Goal: Transaction & Acquisition: Purchase product/service

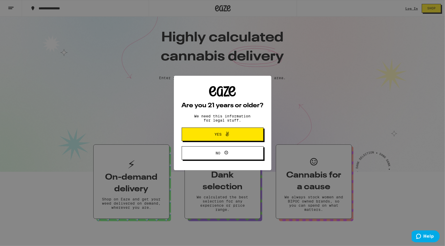
click at [186, 78] on div "Are you 21 years or older? We need this information for legal stuff. Yes No" at bounding box center [222, 123] width 97 height 95
click at [193, 137] on button "Yes" at bounding box center [223, 135] width 82 height 14
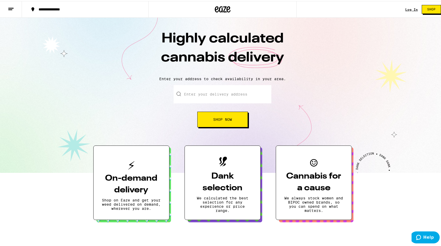
click at [200, 93] on input "Enter your delivery address" at bounding box center [223, 93] width 98 height 18
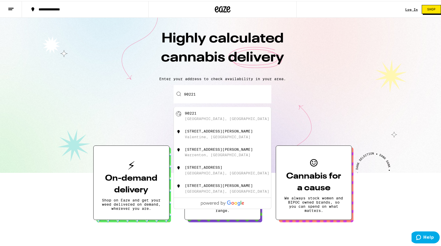
click at [190, 112] on div "90221" at bounding box center [191, 112] width 12 height 4
type input "[GEOGRAPHIC_DATA]"
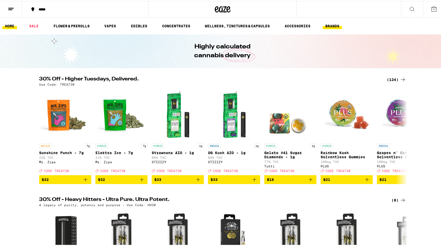
click at [325, 22] on button "BRANDS" at bounding box center [332, 25] width 19 height 6
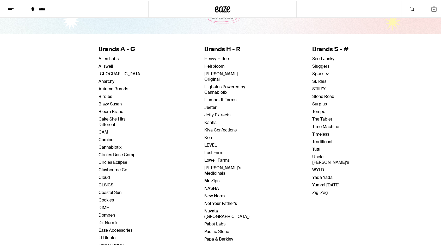
scroll to position [35, 0]
click at [314, 87] on link "STIIIZY" at bounding box center [318, 87] width 13 height 5
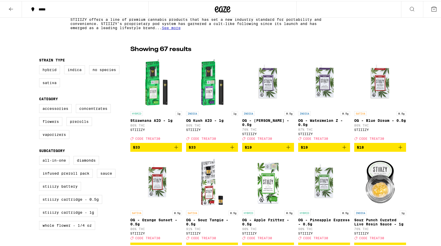
scroll to position [113, 0]
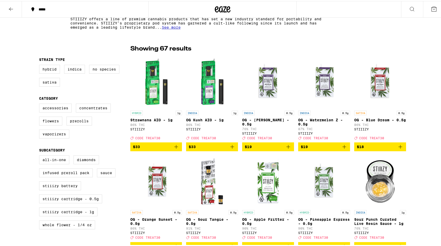
click at [157, 120] on p "Strawnana AIO - 1g" at bounding box center [156, 119] width 52 height 4
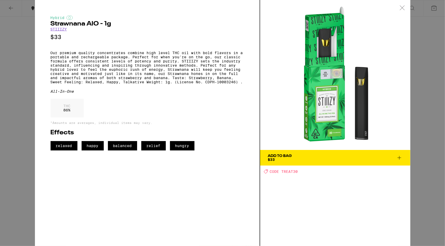
click at [2, 139] on div "Hybrid Strawnana AIO - 1g STIIIZY $33 Our premium quality concentrates combine …" at bounding box center [222, 123] width 445 height 246
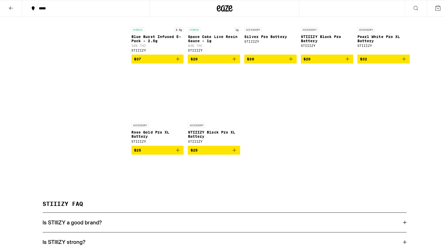
scroll to position [1390, 0]
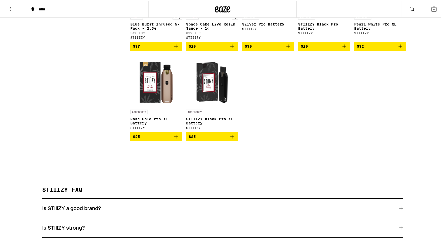
click at [132, 124] on p "Rose Gold Pro XL Battery" at bounding box center [156, 120] width 52 height 8
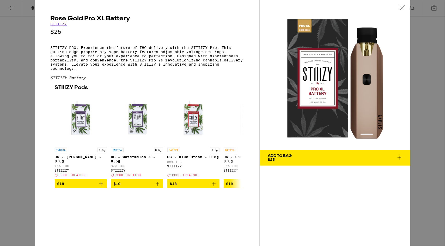
click at [402, 13] on div at bounding box center [402, 8] width 16 height 16
click at [402, 13] on button at bounding box center [412, 8] width 22 height 16
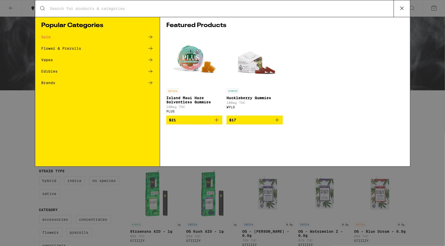
click at [441, 123] on div "Search for Products Popular Categories Sale Flower & Prerolls Vapes Edibles Bra…" at bounding box center [222, 123] width 445 height 246
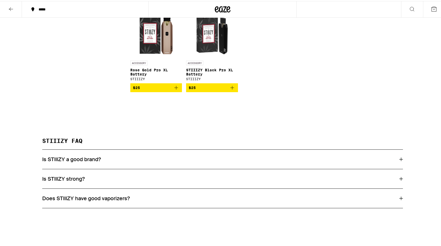
scroll to position [1460, 0]
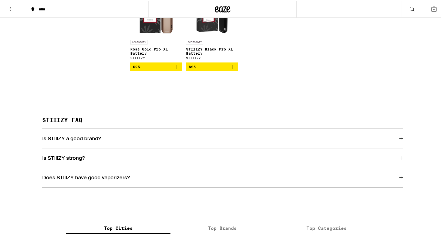
click at [192, 54] on p "STIIIZY Black Pro XL Battery" at bounding box center [212, 50] width 52 height 8
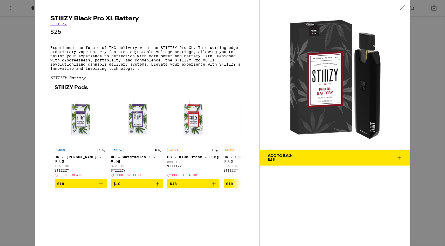
click at [0, 130] on div "STIIIZY Black Pro XL Battery STIIIZY $25 Experience the future of THC delivery …" at bounding box center [222, 123] width 445 height 246
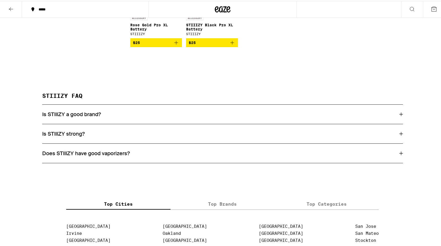
scroll to position [1460, 0]
